Goal: Navigation & Orientation: Find specific page/section

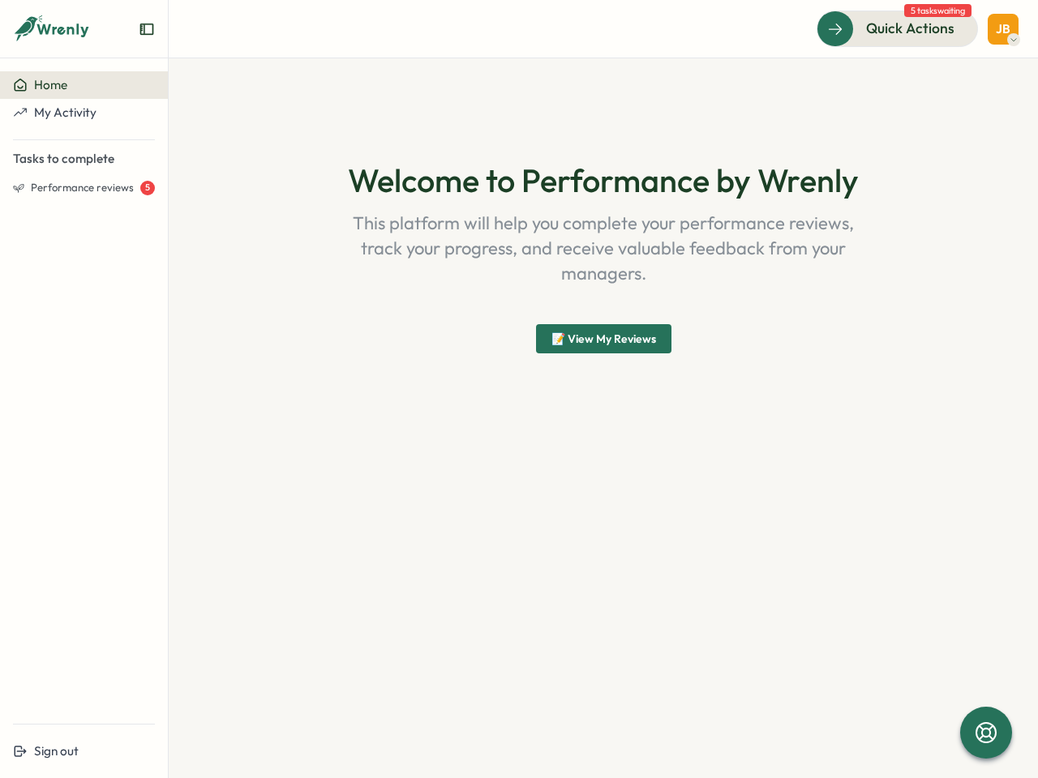
click at [519, 389] on div "Welcome to Performance by Wrenly This platform will help you complete your perf…" at bounding box center [603, 257] width 778 height 321
click at [147, 29] on icon "Expand sidebar" at bounding box center [147, 29] width 16 height 16
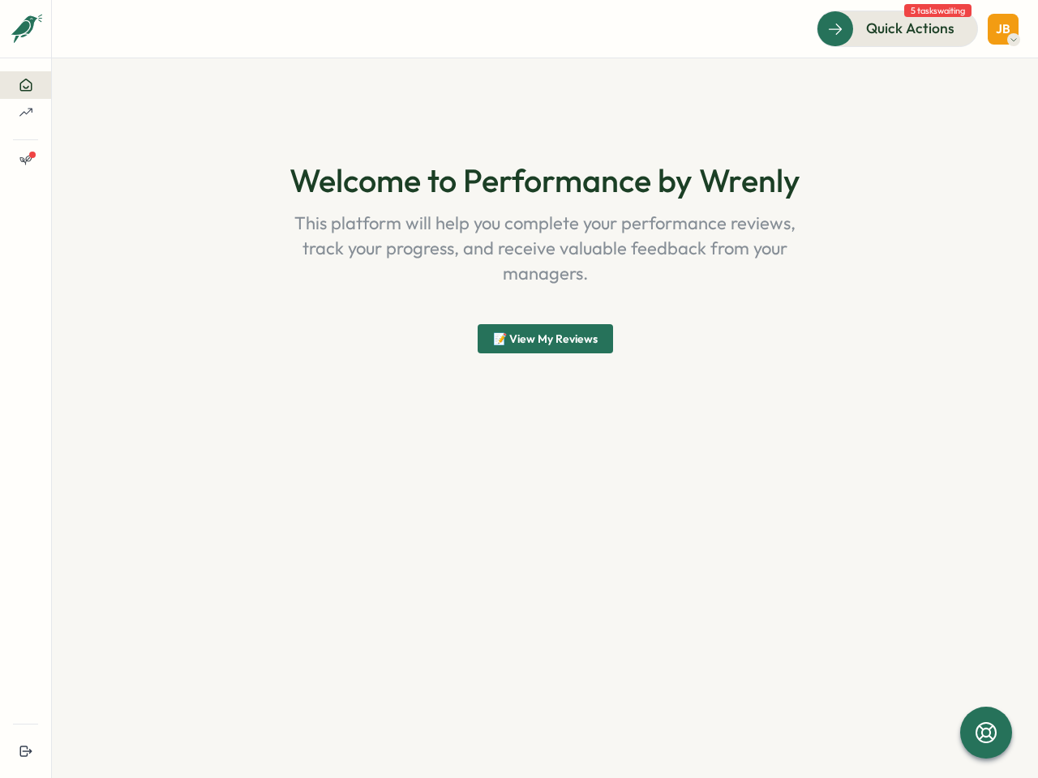
click at [84, 113] on section "Welcome to Performance by Wrenly This platform will help you complete your perf…" at bounding box center [545, 418] width 986 height 720
click at [84, 188] on section "Welcome to Performance by Wrenly This platform will help you complete your perf…" at bounding box center [545, 418] width 986 height 720
click at [84, 752] on section "Welcome to Performance by Wrenly This platform will help you complete your perf…" at bounding box center [545, 418] width 986 height 720
click at [898, 28] on span "Quick Actions" at bounding box center [910, 28] width 88 height 21
